Goal: Task Accomplishment & Management: Complete application form

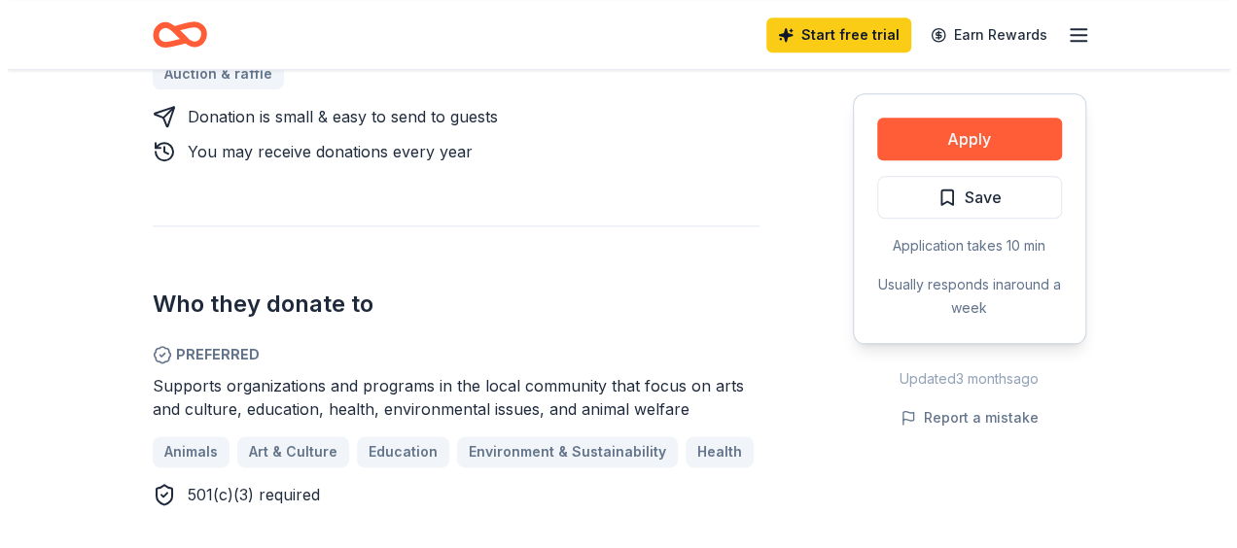
scroll to position [763, 0]
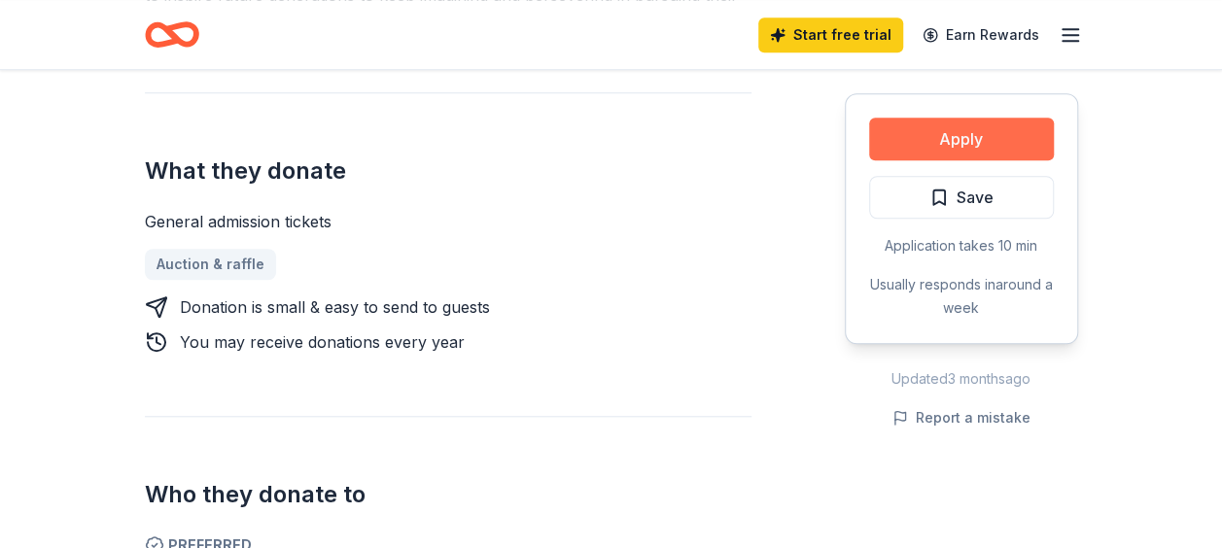
click at [931, 137] on button "Apply" at bounding box center [961, 139] width 185 height 43
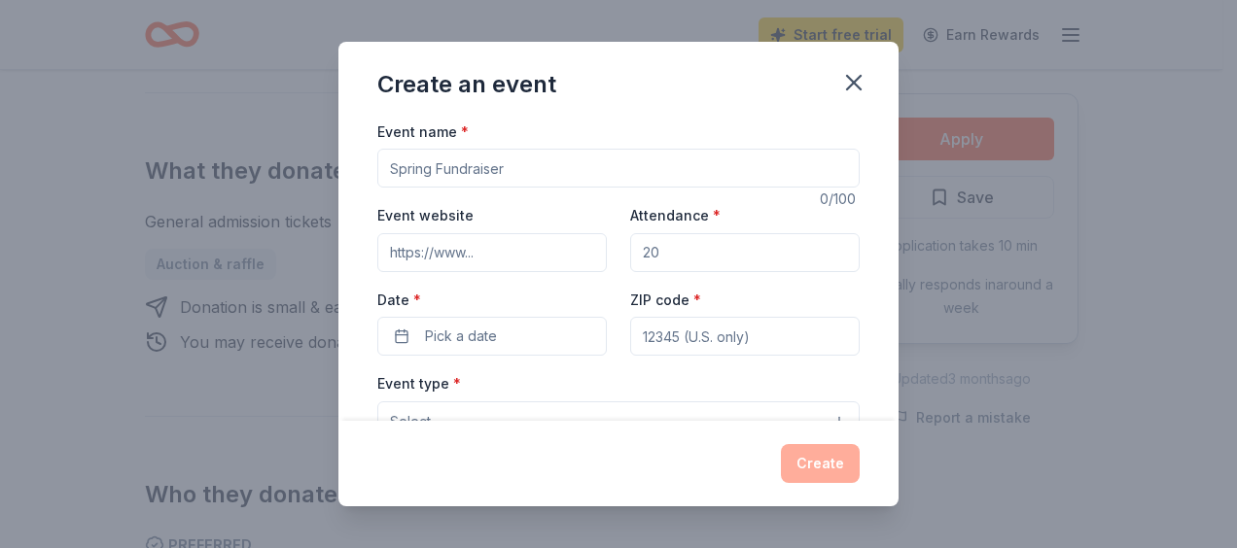
click at [496, 147] on div "Event name *" at bounding box center [618, 154] width 482 height 69
click at [496, 150] on input "Event name *" at bounding box center [618, 168] width 482 height 39
type input "Spaghetti Dinner and Silent Auction"
type input "21826"
type input "[EMAIL_ADDRESS][DOMAIN_NAME]"
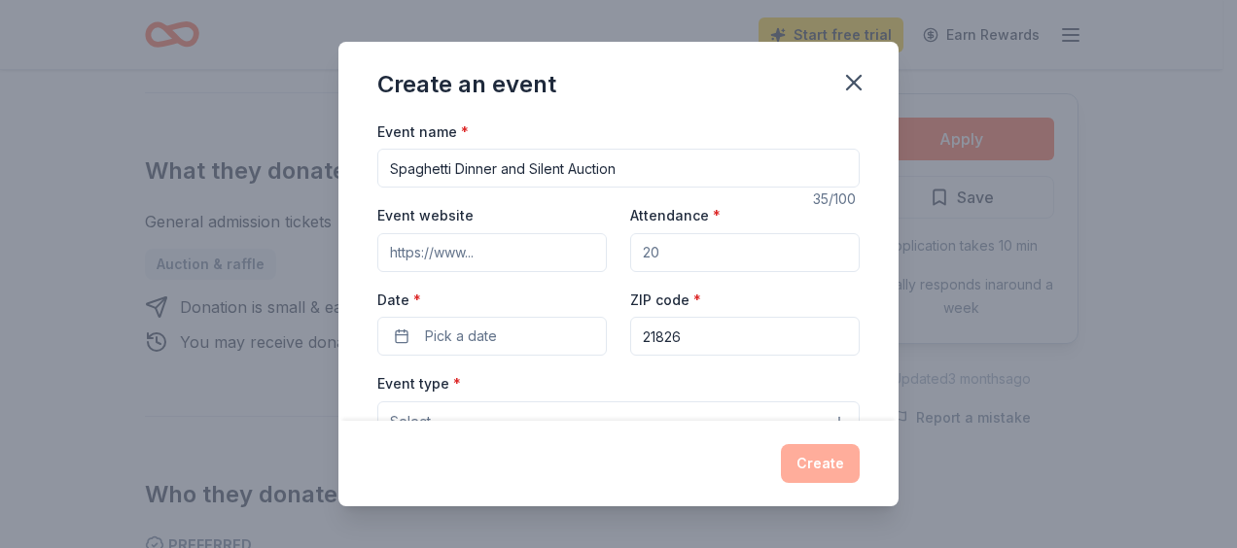
click at [655, 253] on input "Attendance *" at bounding box center [744, 252] width 229 height 39
type input "150"
click at [482, 333] on span "Pick a date" at bounding box center [461, 336] width 72 height 23
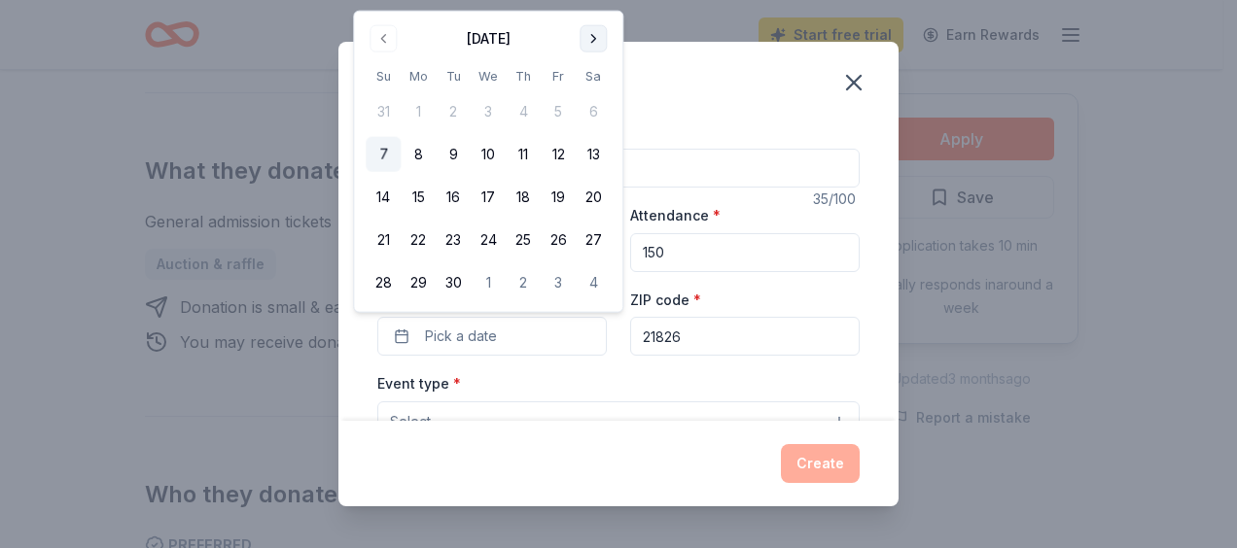
click at [591, 32] on button "Go to next month" at bounding box center [593, 38] width 27 height 27
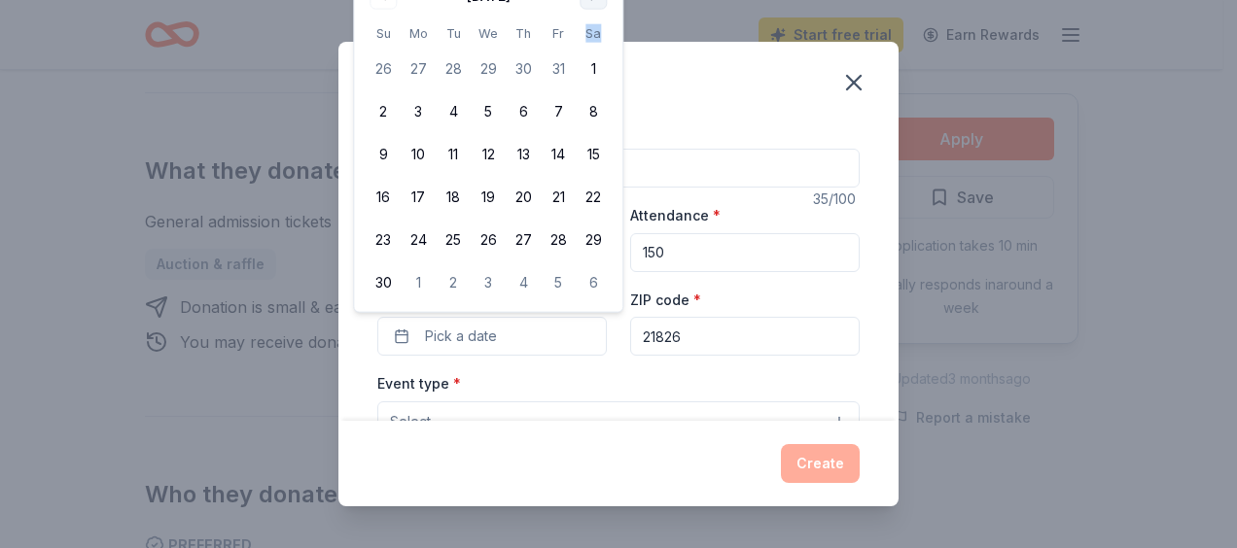
click at [591, 32] on th "Sa" at bounding box center [593, 33] width 35 height 20
click at [653, 107] on div "Create an event" at bounding box center [618, 81] width 560 height 78
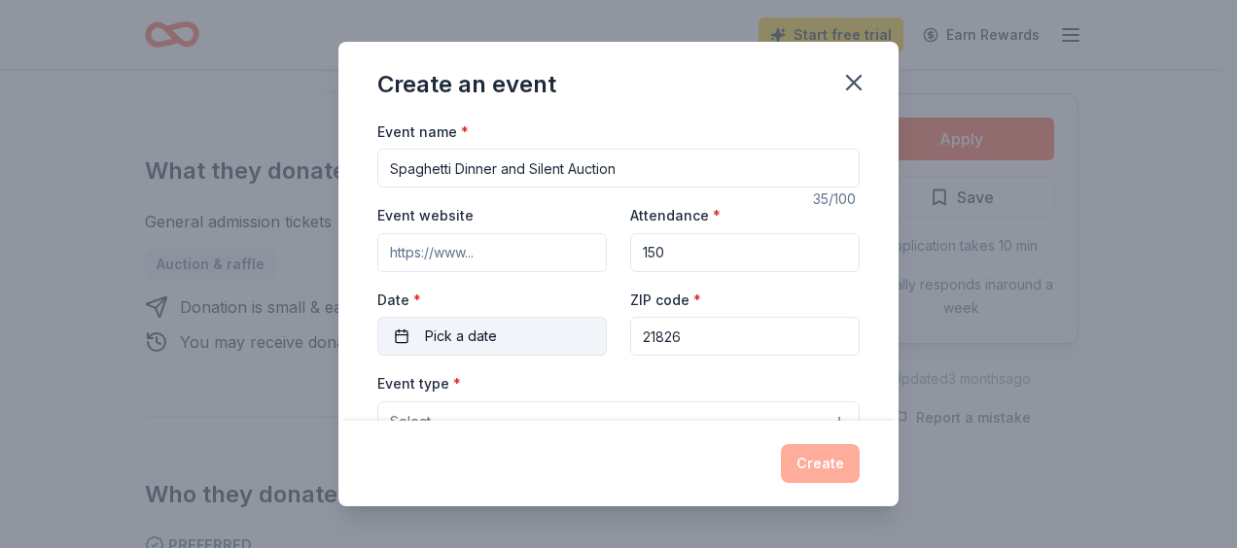
click at [520, 338] on button "Pick a date" at bounding box center [491, 336] width 229 height 39
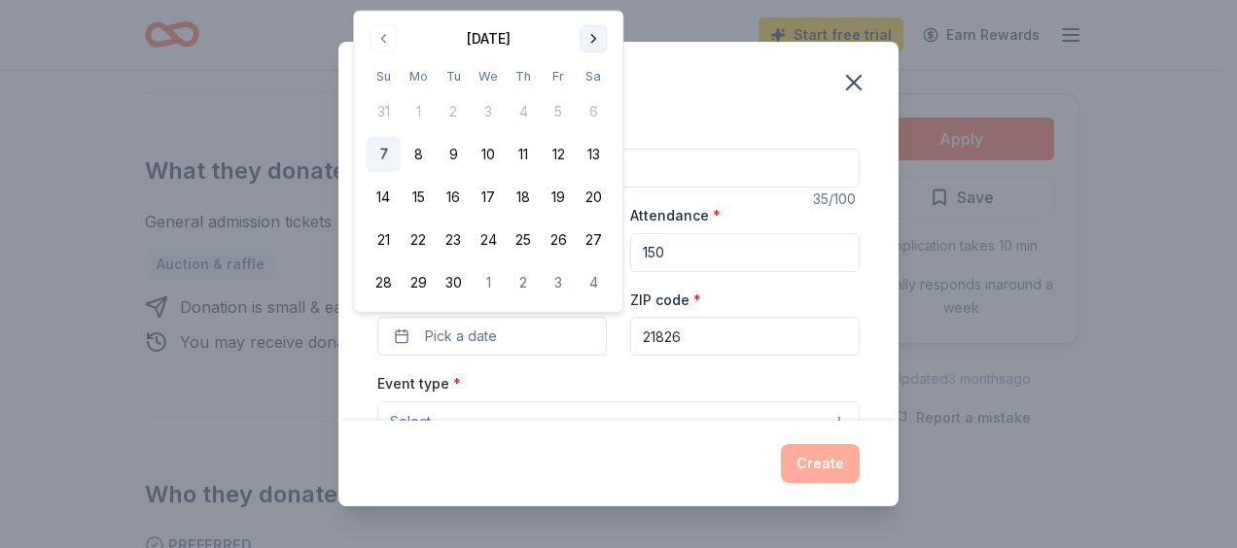
click at [585, 46] on button "Go to next month" at bounding box center [593, 38] width 27 height 27
click at [594, 43] on button "Go to next month" at bounding box center [593, 38] width 27 height 27
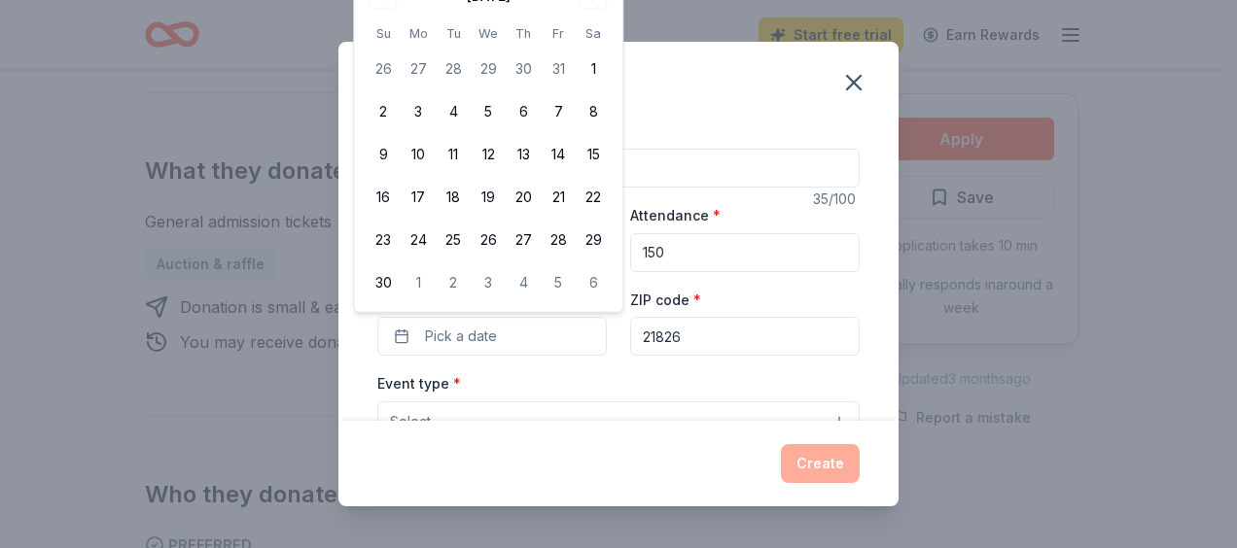
click at [500, 379] on div "Event type * Select" at bounding box center [618, 406] width 482 height 71
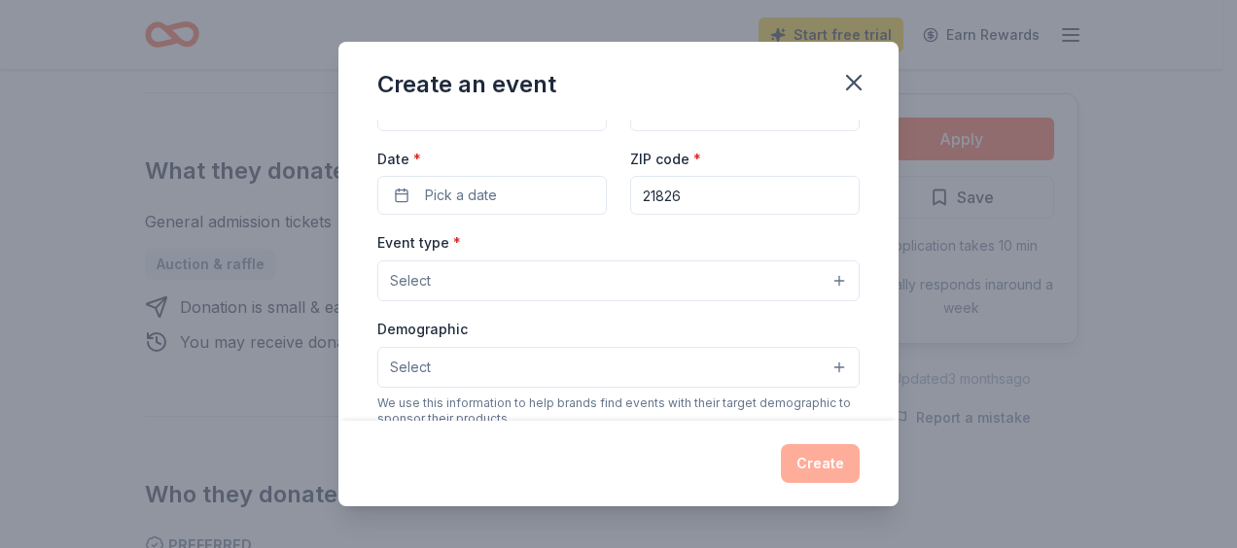
scroll to position [142, 0]
click at [521, 187] on button "Pick a date" at bounding box center [491, 194] width 229 height 39
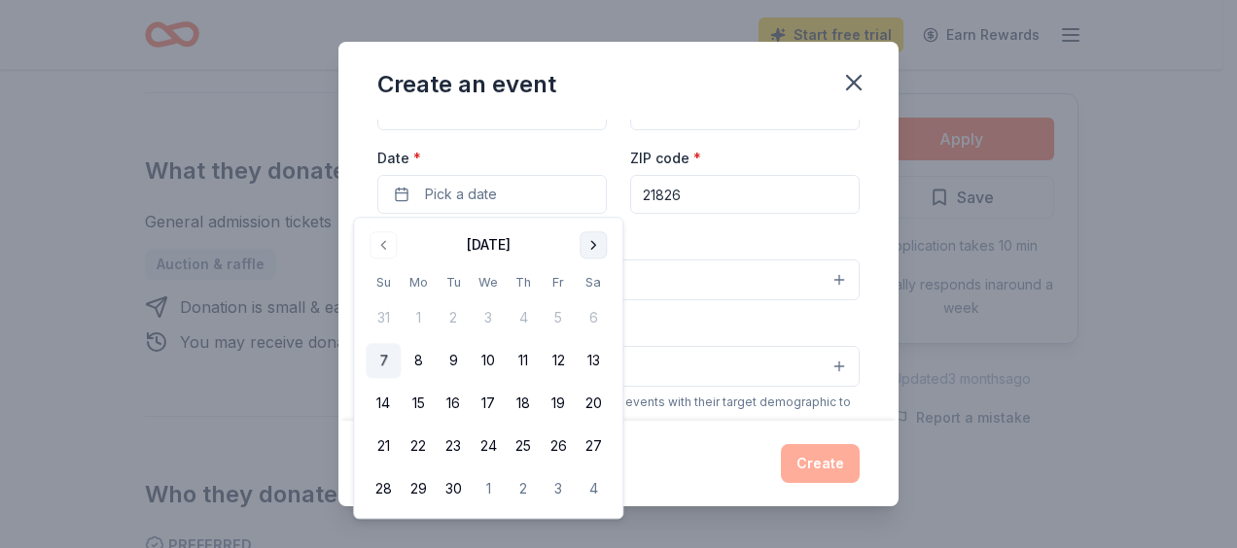
click at [587, 251] on button "Go to next month" at bounding box center [593, 244] width 27 height 27
click at [590, 250] on button "Go to next month" at bounding box center [593, 244] width 27 height 27
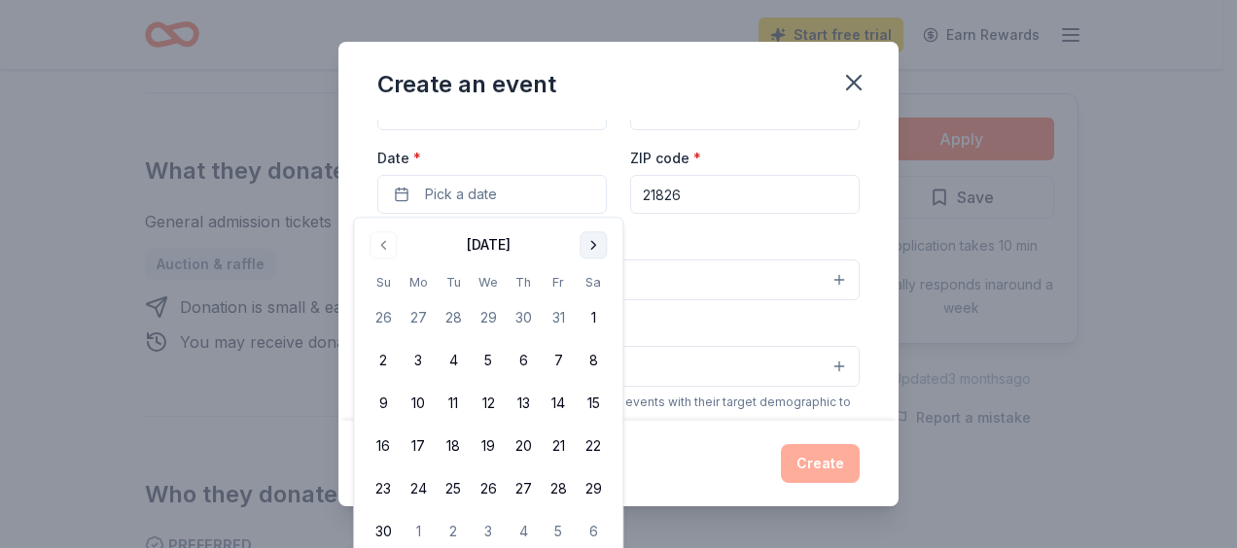
click at [590, 250] on button "Go to next month" at bounding box center [593, 244] width 27 height 27
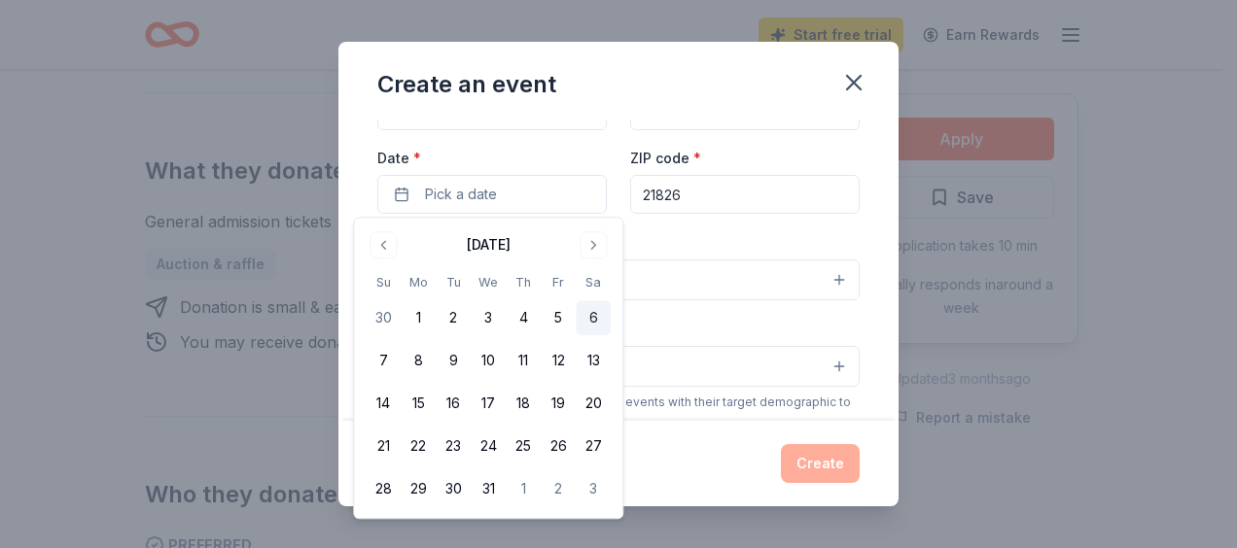
click at [588, 321] on button "6" at bounding box center [593, 318] width 35 height 35
click at [717, 226] on div "Event name * Spaghetti Dinner and Silent Auction 35 /100 Event website Attendan…" at bounding box center [618, 427] width 482 height 898
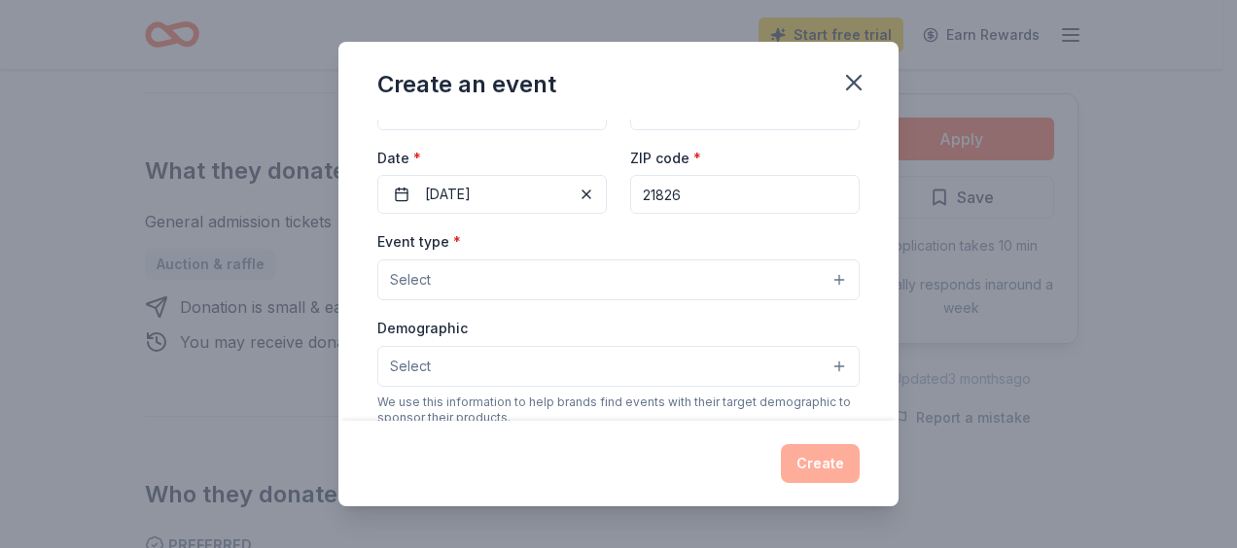
click at [497, 292] on button "Select" at bounding box center [618, 280] width 482 height 41
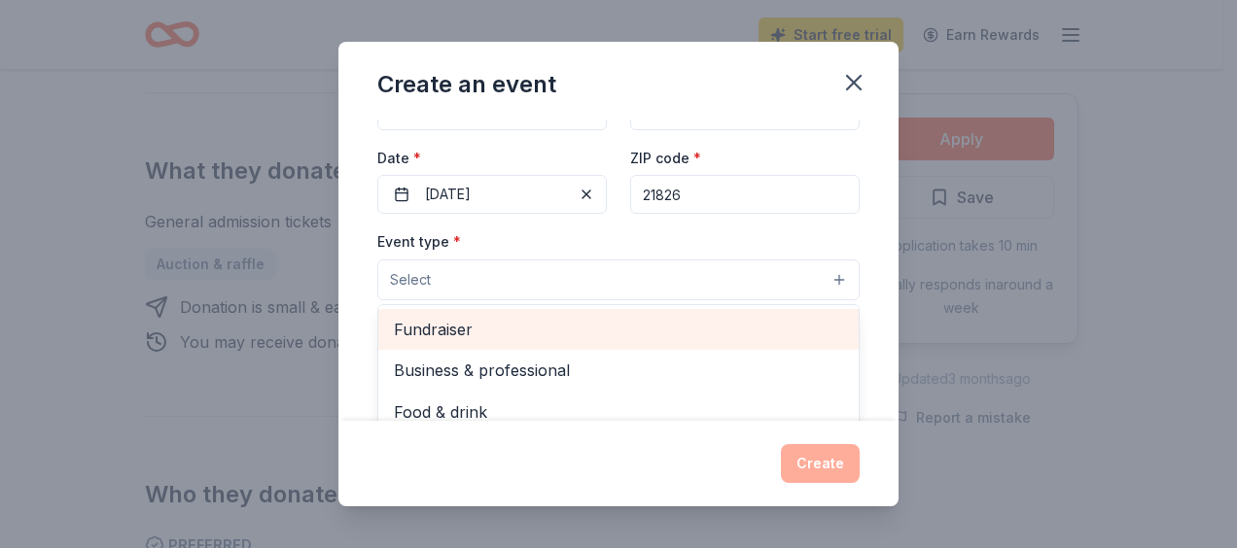
click at [504, 319] on span "Fundraiser" at bounding box center [618, 329] width 449 height 25
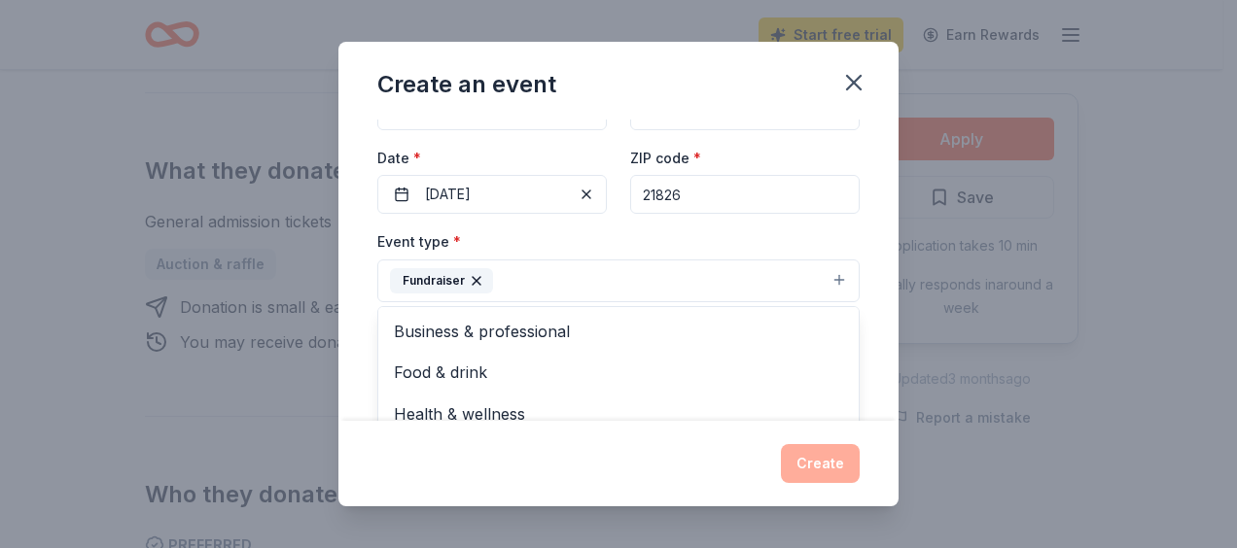
click at [517, 239] on div "Event type * Fundraiser Business & professional Food & drink Health & wellness …" at bounding box center [618, 265] width 482 height 73
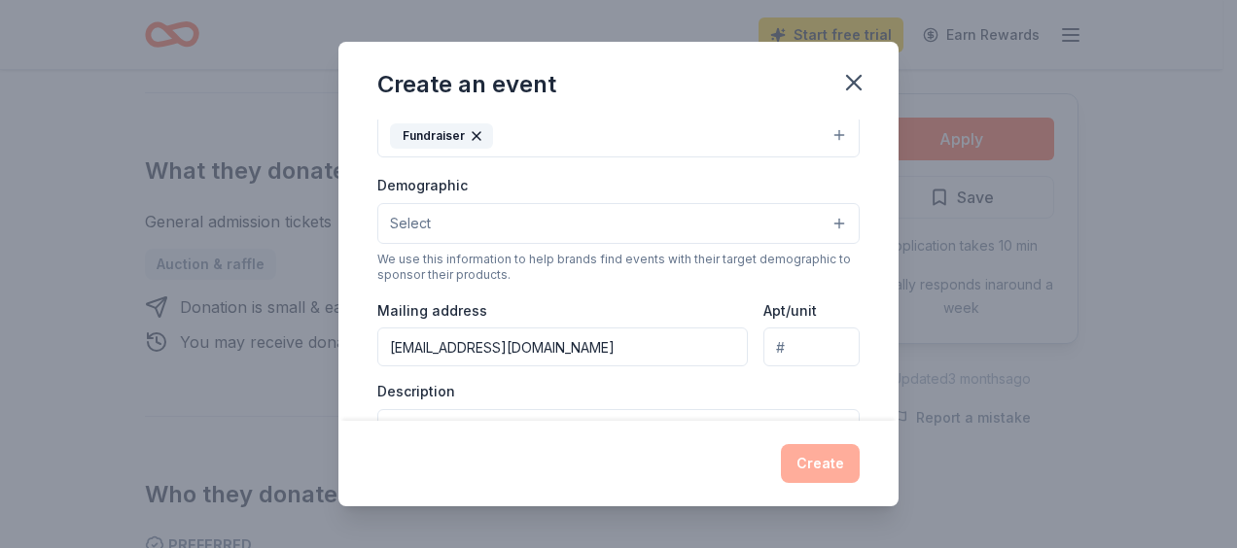
scroll to position [316, 0]
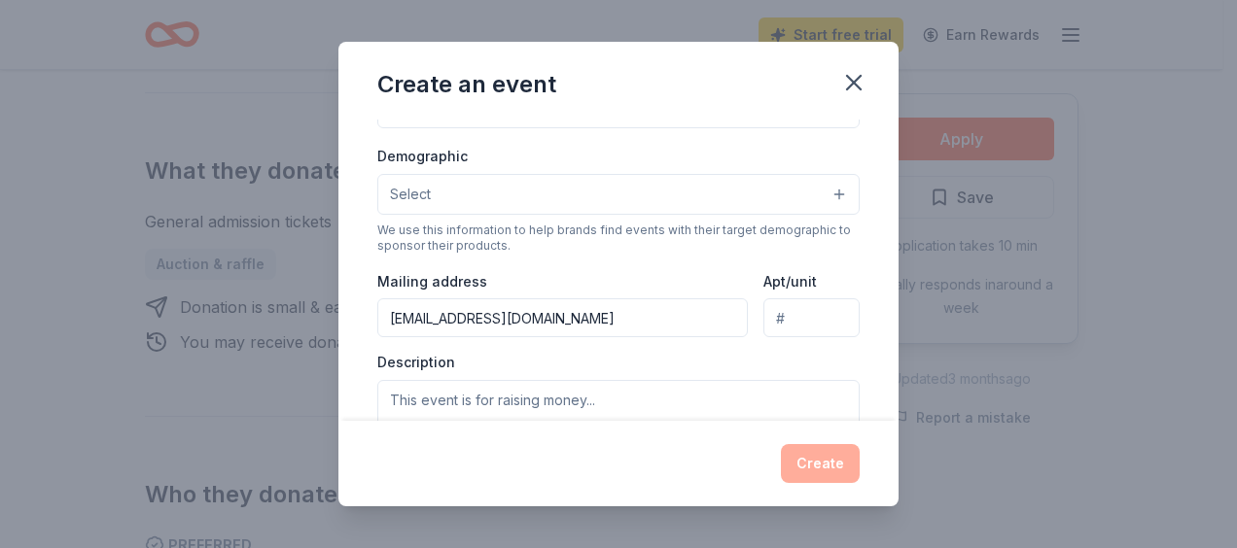
click at [475, 184] on button "Select" at bounding box center [618, 194] width 482 height 41
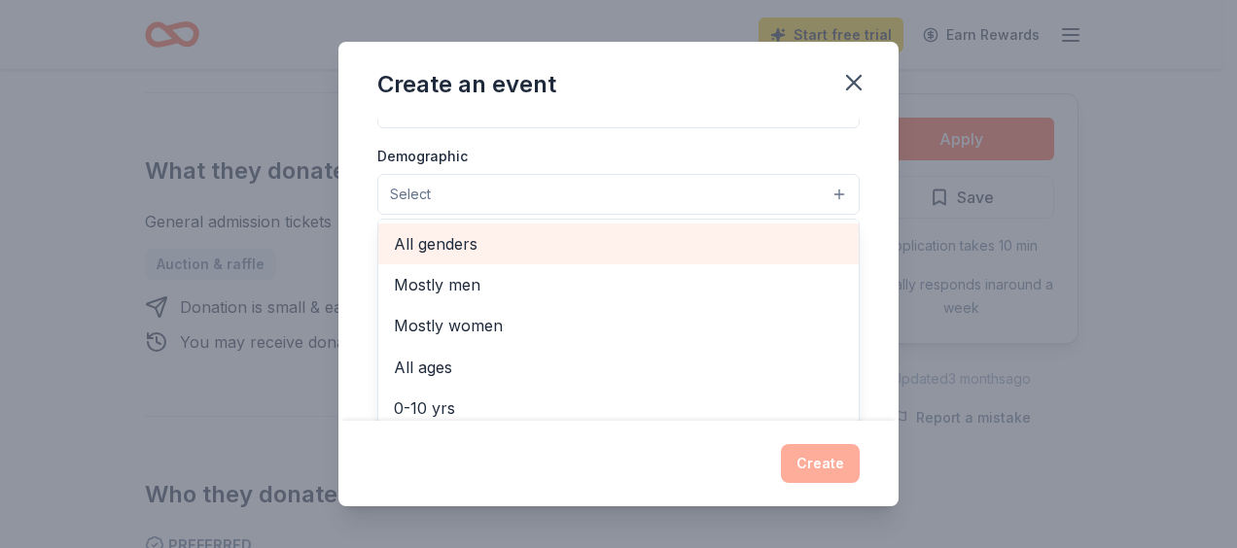
click at [481, 239] on span "All genders" at bounding box center [618, 243] width 449 height 25
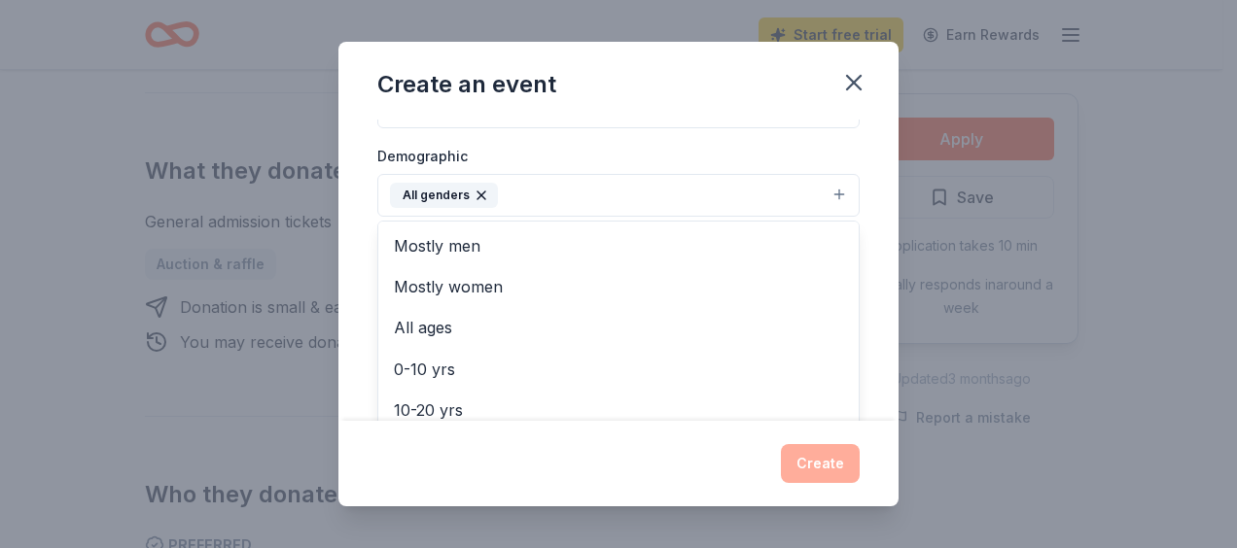
click at [364, 235] on div "Event name * Spaghetti Dinner and Silent Auction 35 /100 Event website Attendan…" at bounding box center [618, 271] width 560 height 302
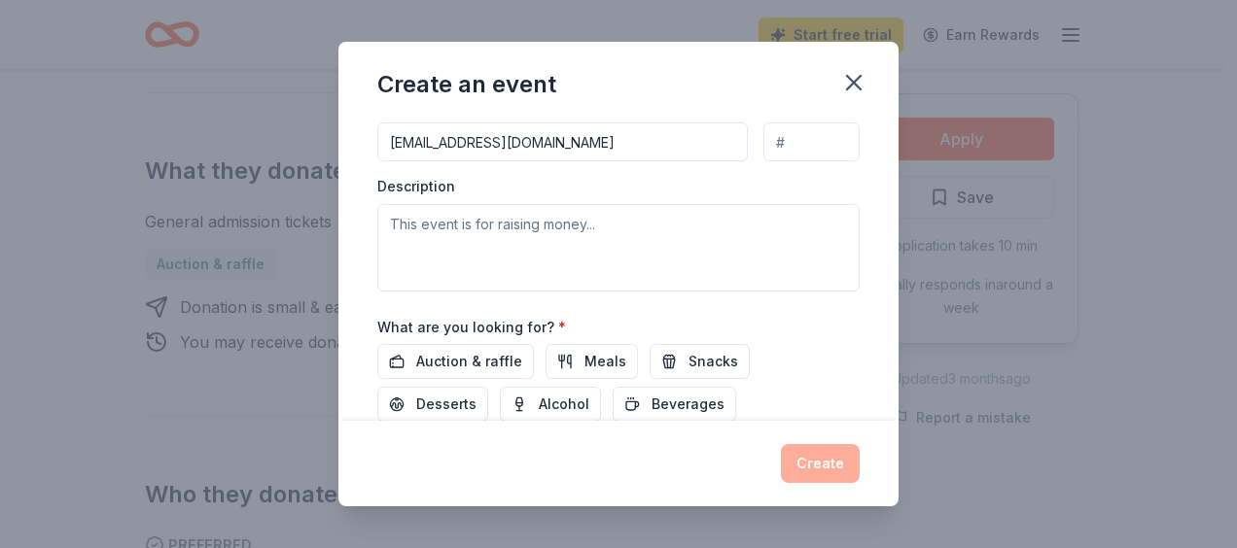
scroll to position [497, 0]
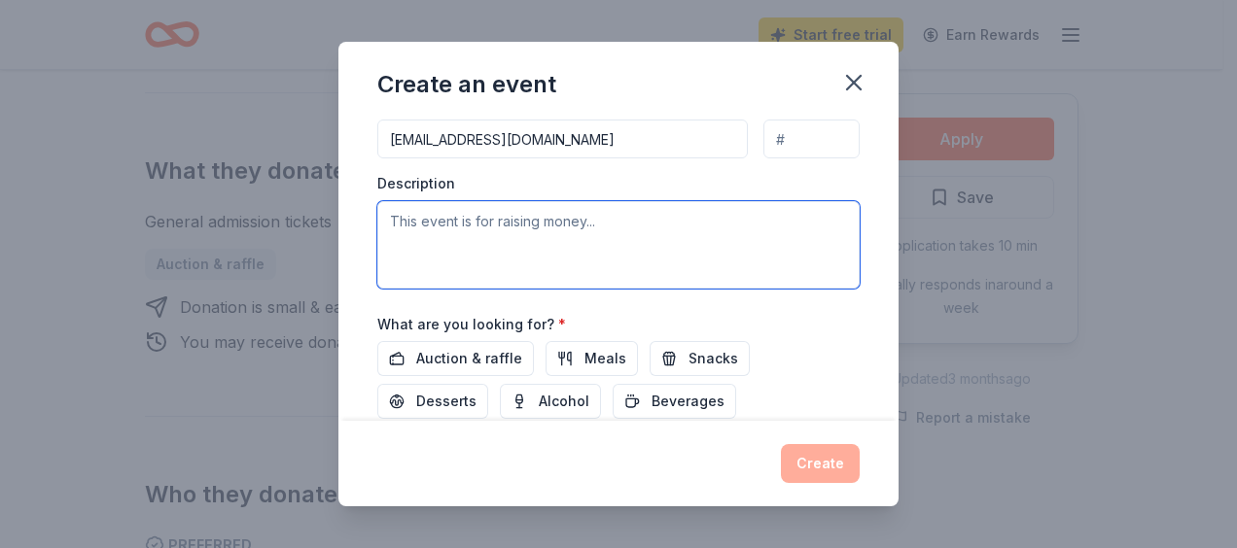
click at [424, 234] on textarea at bounding box center [618, 245] width 482 height 88
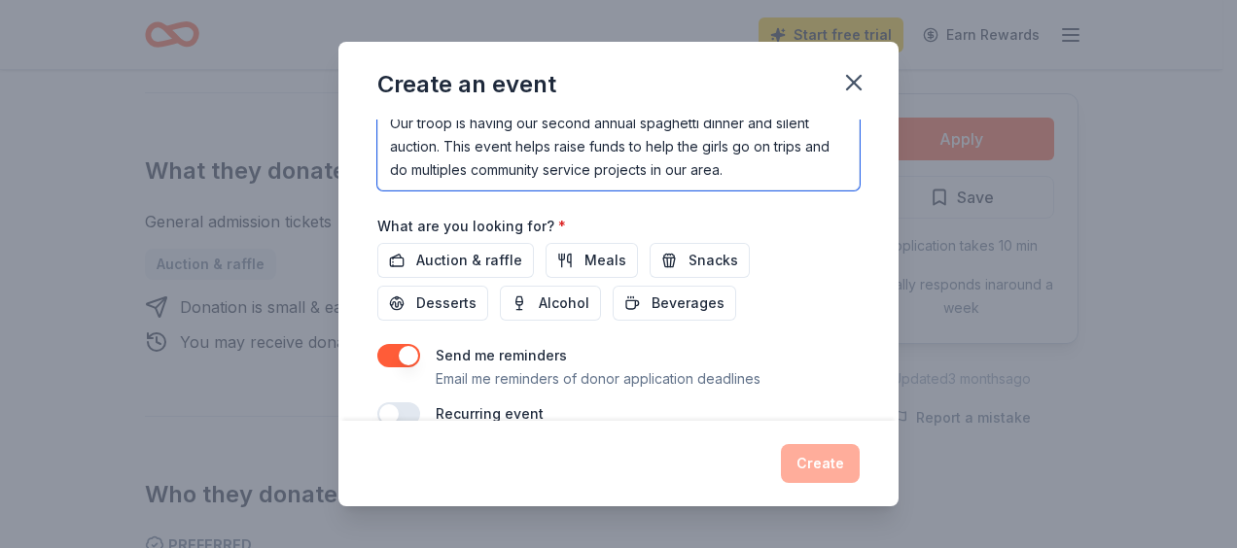
scroll to position [625, 0]
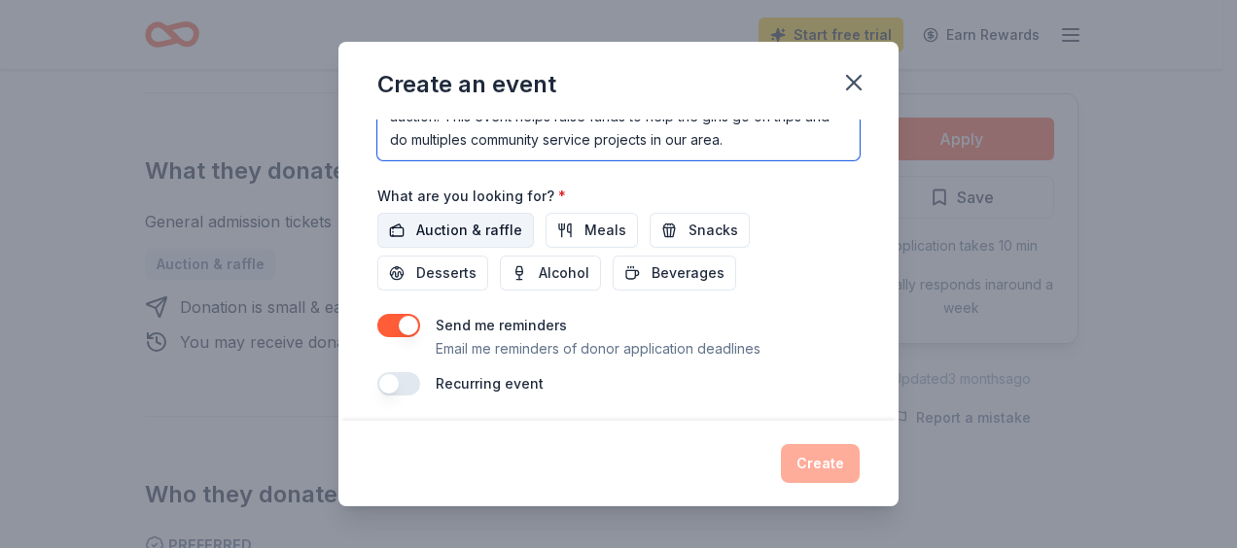
type textarea "Our troop is having our second annual spaghetti dinner and silent auction. This…"
click at [484, 224] on span "Auction & raffle" at bounding box center [469, 230] width 106 height 23
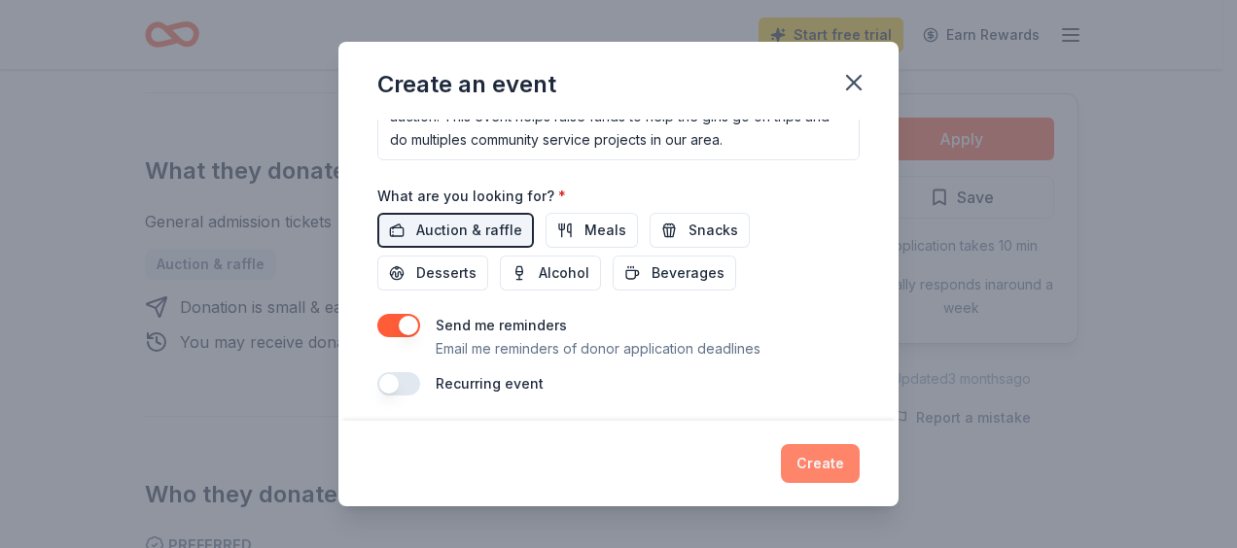
click at [826, 459] on button "Create" at bounding box center [820, 463] width 79 height 39
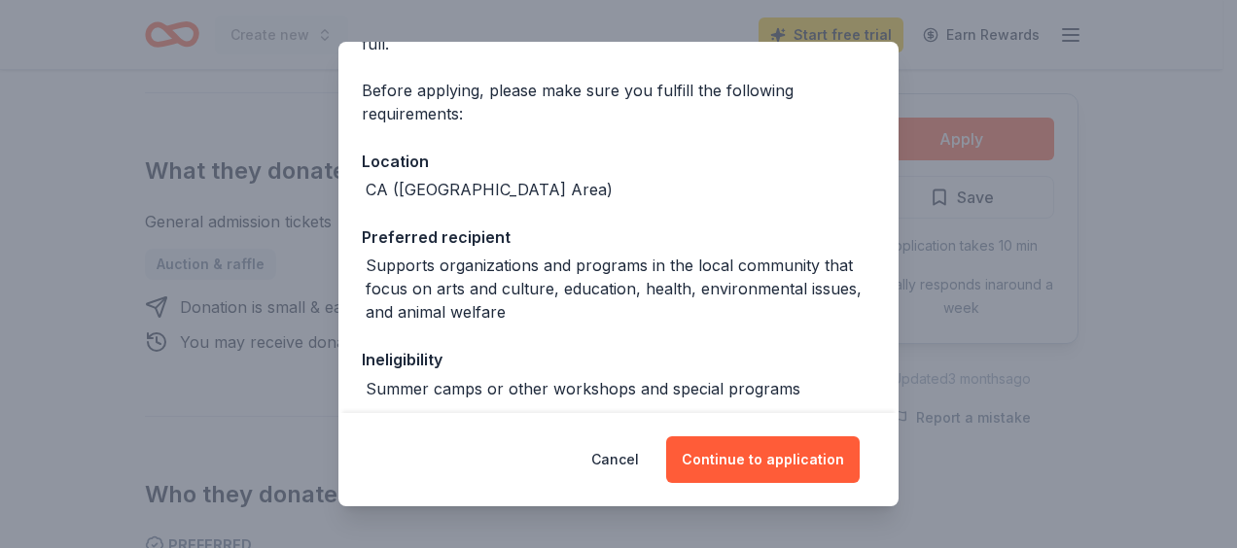
scroll to position [153, 0]
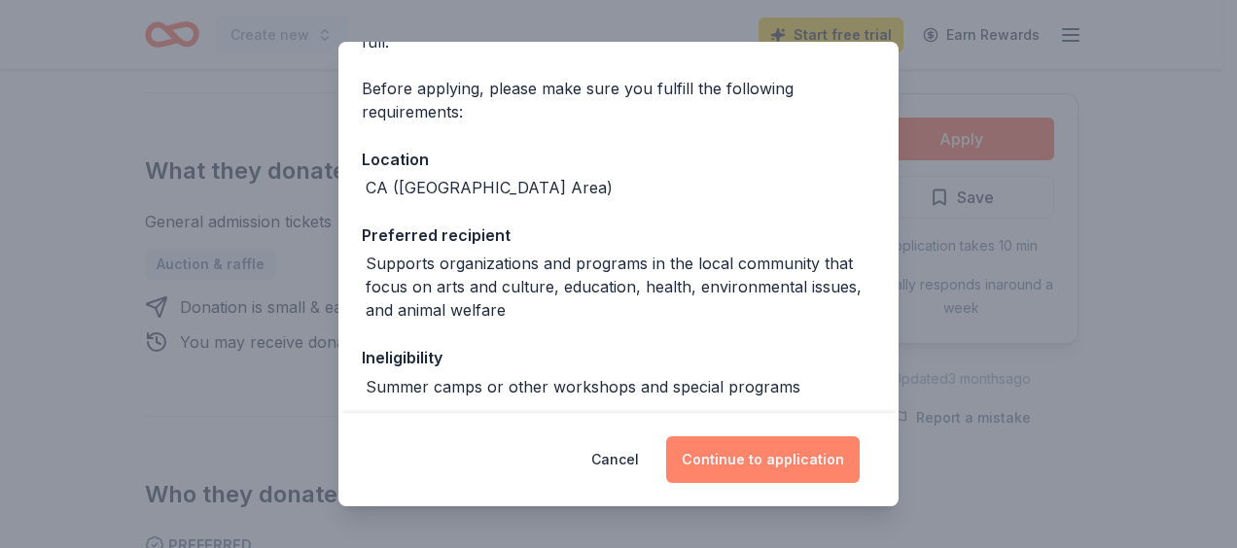
click at [781, 465] on button "Continue to application" at bounding box center [763, 460] width 194 height 47
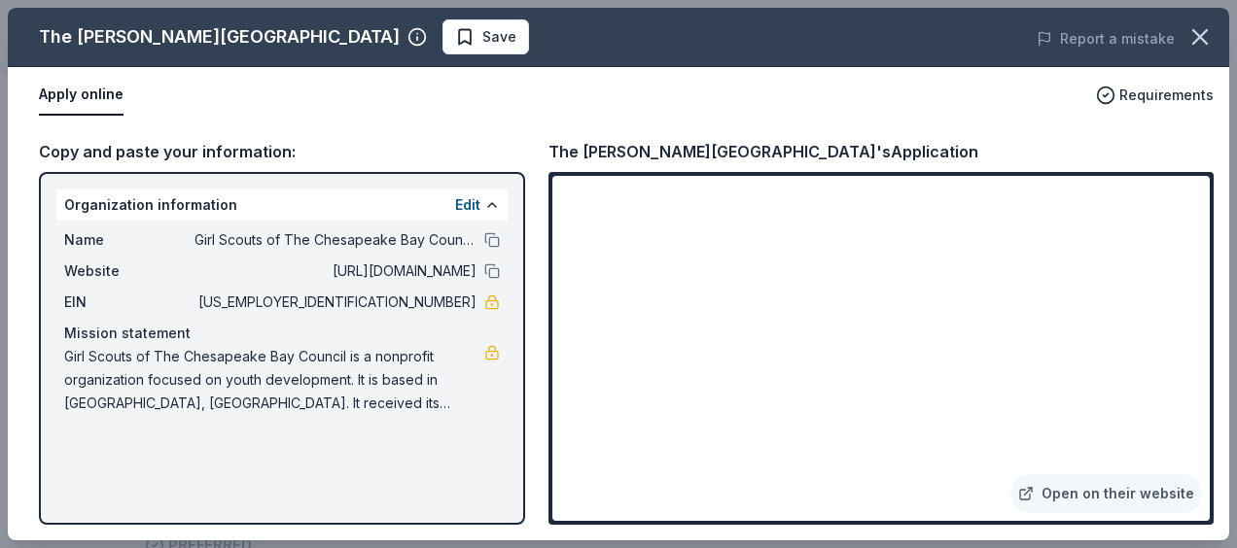
click at [1175, 187] on div "The [PERSON_NAME][GEOGRAPHIC_DATA] Save Report a mistake Apply online Requireme…" at bounding box center [618, 274] width 1221 height 533
drag, startPoint x: 1206, startPoint y: 204, endPoint x: 1203, endPoint y: 225, distance: 20.6
click at [1203, 225] on div "The [PERSON_NAME][GEOGRAPHIC_DATA] Save Report a mistake Apply online Requireme…" at bounding box center [618, 274] width 1221 height 533
click at [1075, 136] on div "The [PERSON_NAME][GEOGRAPHIC_DATA] Save Report a mistake Apply online Requireme…" at bounding box center [618, 274] width 1221 height 533
click at [80, 88] on div "The [PERSON_NAME][GEOGRAPHIC_DATA] Save Report a mistake Apply online Requireme…" at bounding box center [618, 274] width 1221 height 533
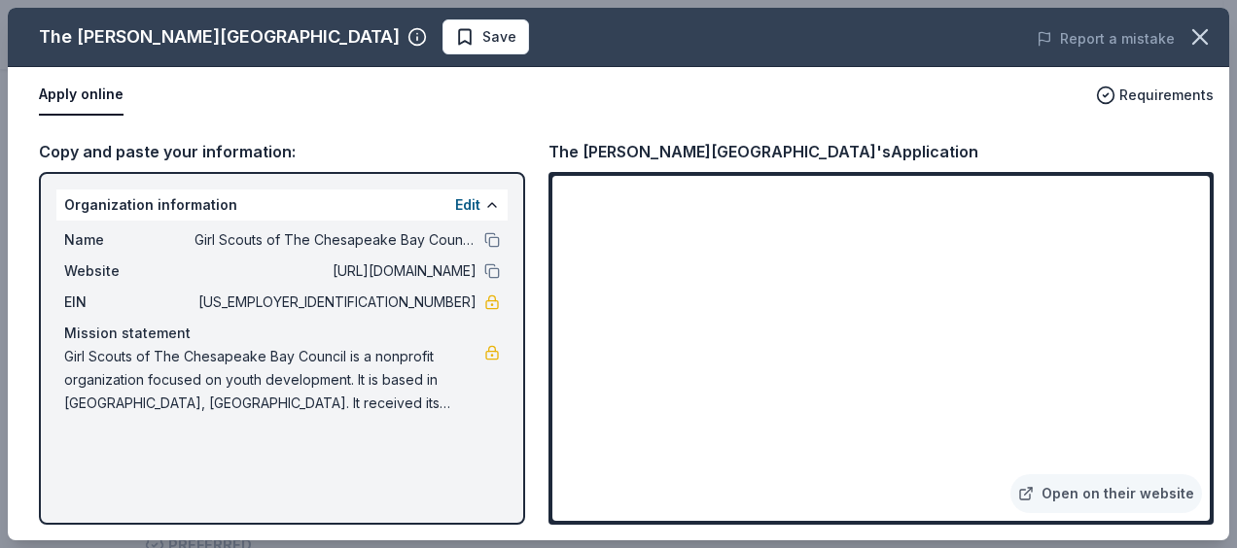
click at [504, 196] on div "The [PERSON_NAME][GEOGRAPHIC_DATA] Save Report a mistake Apply online Requireme…" at bounding box center [618, 274] width 1221 height 533
click at [1170, 189] on div "The [PERSON_NAME][GEOGRAPHIC_DATA] Save Report a mistake Apply online Requireme…" at bounding box center [618, 274] width 1221 height 533
drag, startPoint x: 813, startPoint y: 344, endPoint x: 1031, endPoint y: -101, distance: 495.8
drag, startPoint x: 1031, startPoint y: -101, endPoint x: 1077, endPoint y: 502, distance: 604.7
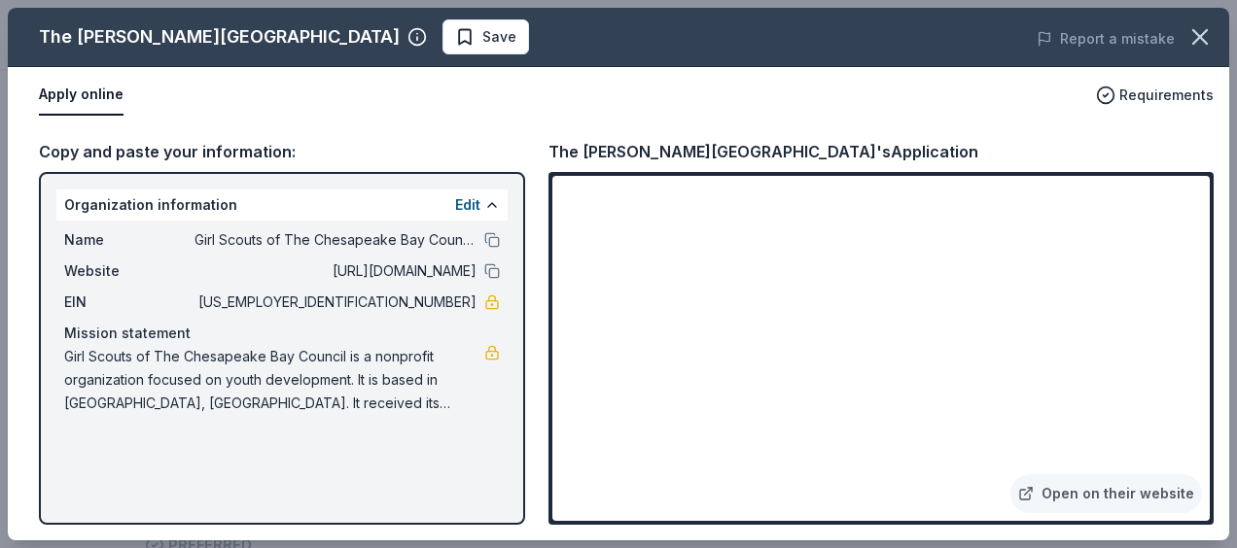
click at [1077, 502] on div "The [PERSON_NAME][GEOGRAPHIC_DATA] Save Report a mistake Apply online Requireme…" at bounding box center [618, 274] width 1221 height 533
click at [1081, 499] on div "The [PERSON_NAME][GEOGRAPHIC_DATA] Save Report a mistake Apply online Requireme…" at bounding box center [618, 274] width 1221 height 533
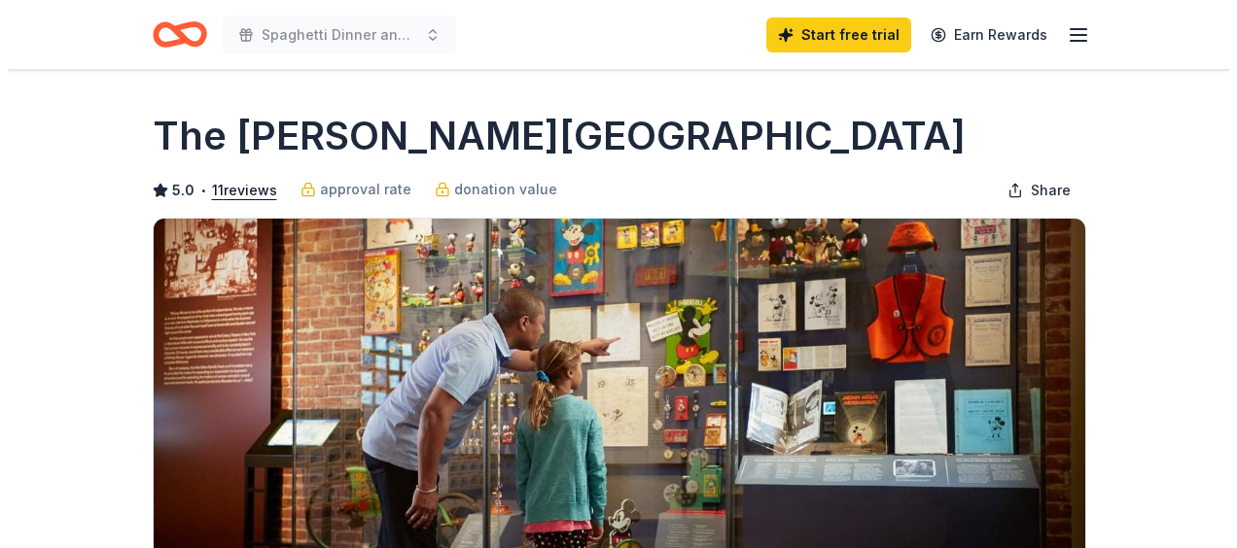
scroll to position [761, 0]
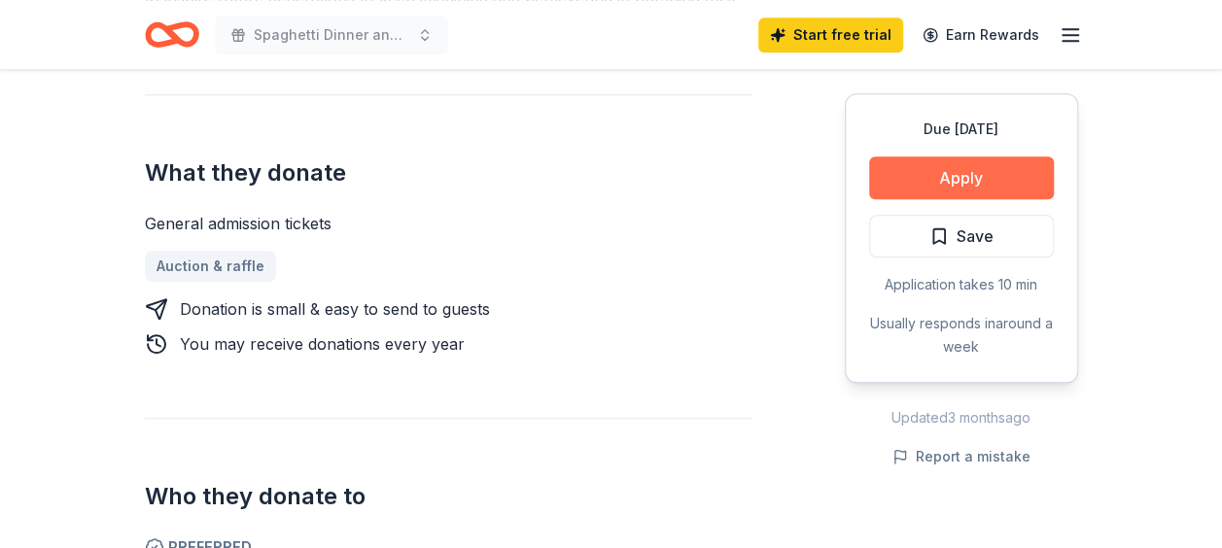
click at [909, 165] on button "Apply" at bounding box center [961, 178] width 185 height 43
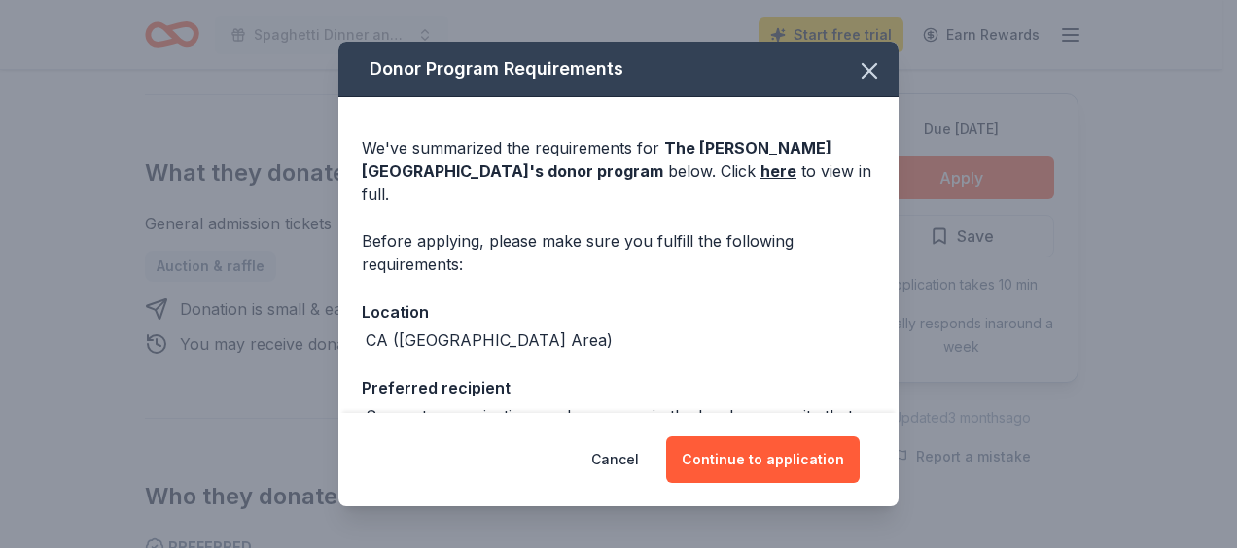
scroll to position [370, 0]
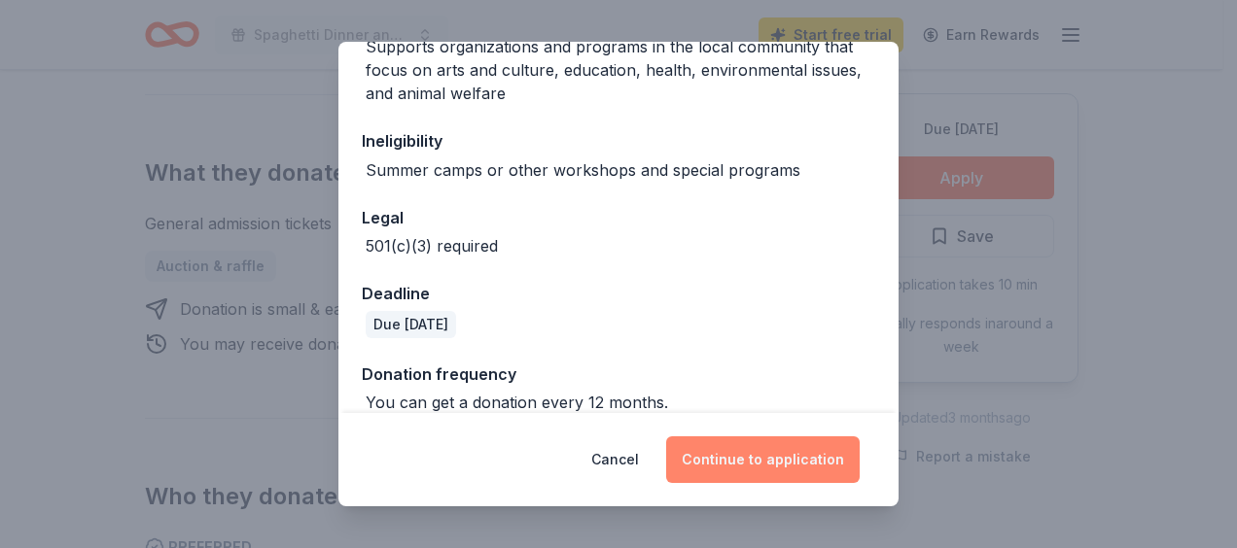
click at [738, 457] on button "Continue to application" at bounding box center [763, 460] width 194 height 47
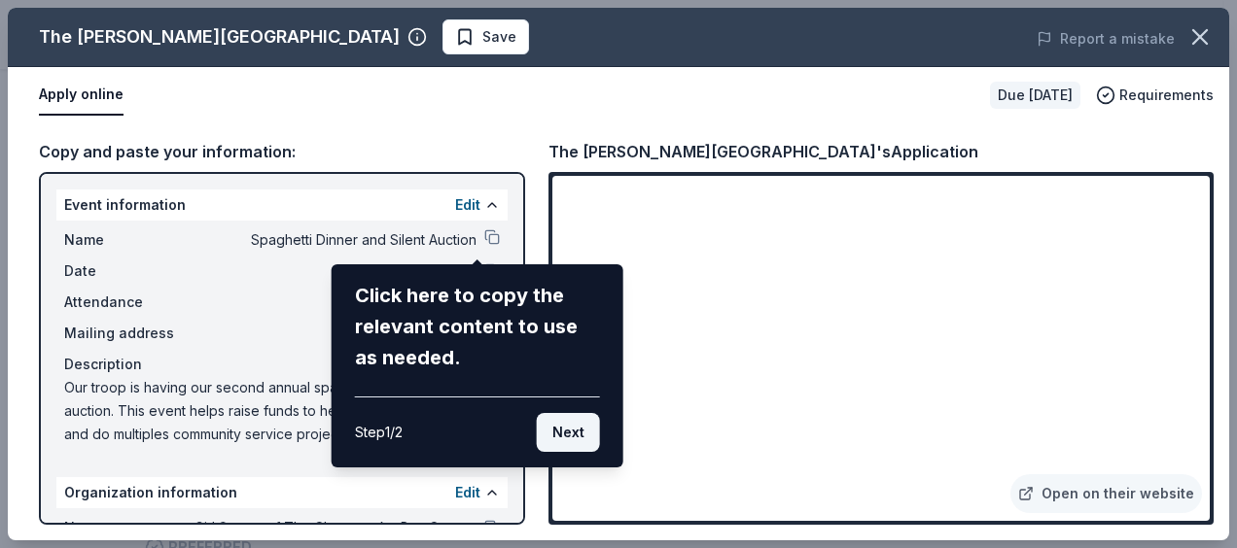
click at [564, 435] on button "Next" at bounding box center [568, 432] width 63 height 39
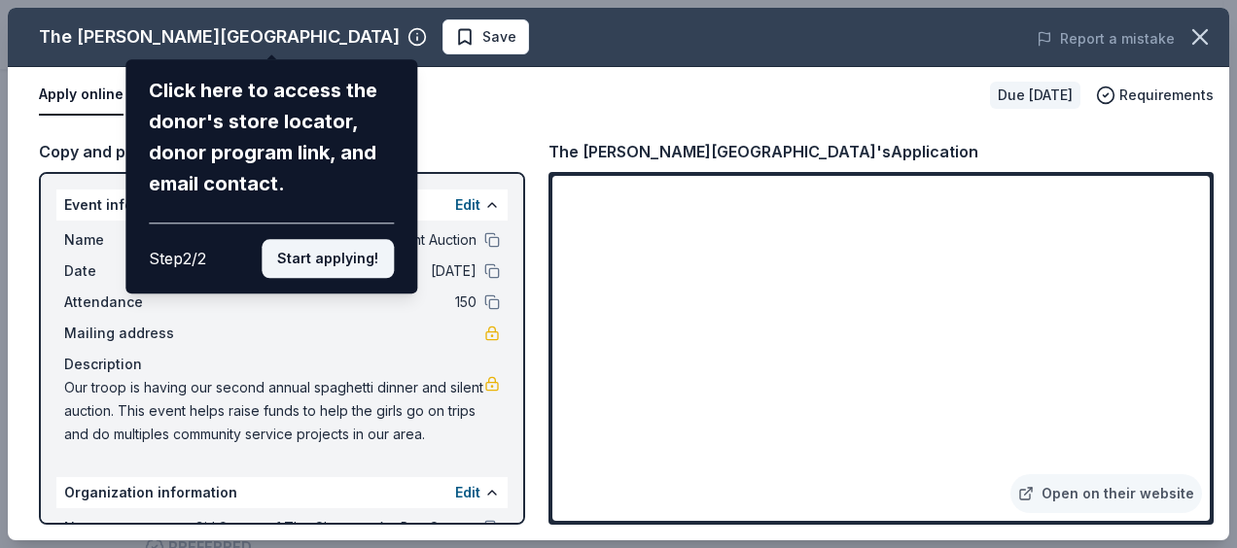
click at [370, 277] on button "Start applying!" at bounding box center [328, 258] width 132 height 39
